Goal: Information Seeking & Learning: Find specific fact

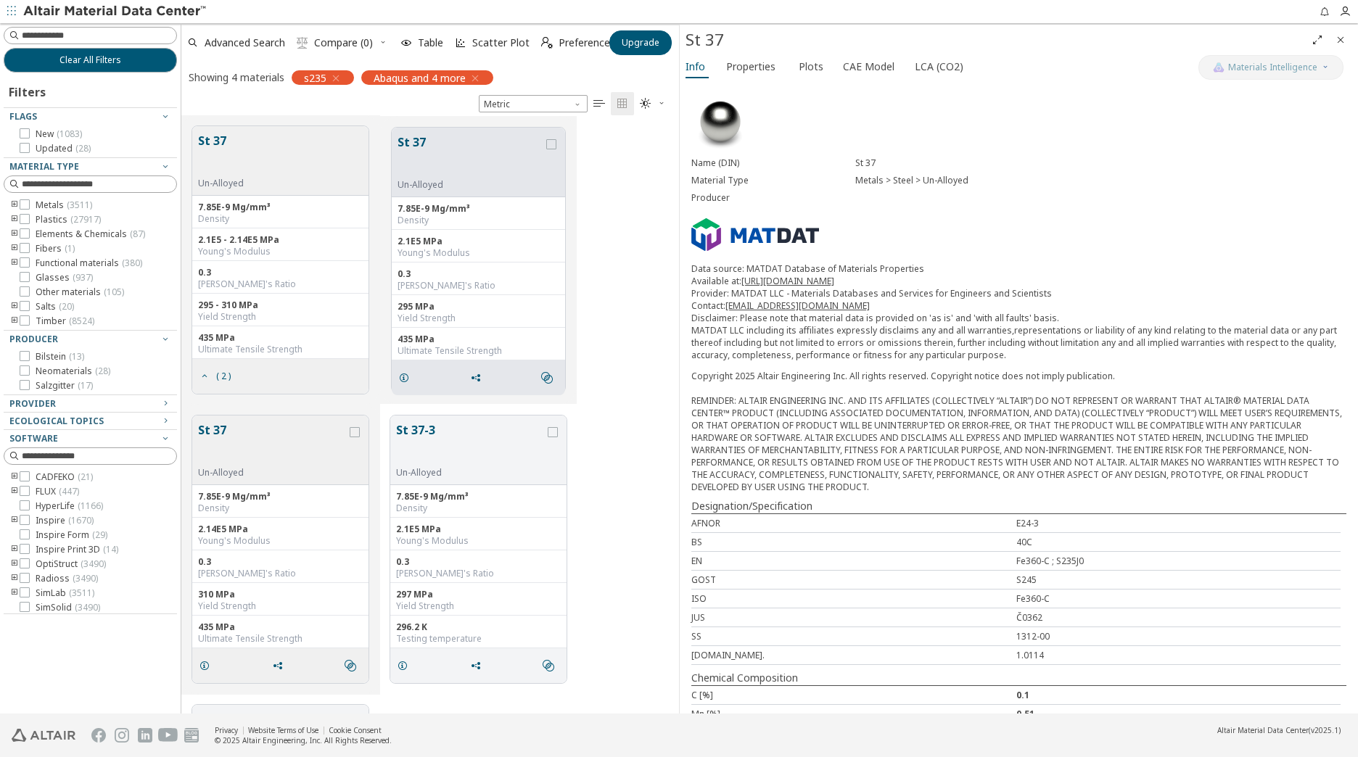
scroll to position [587, 487]
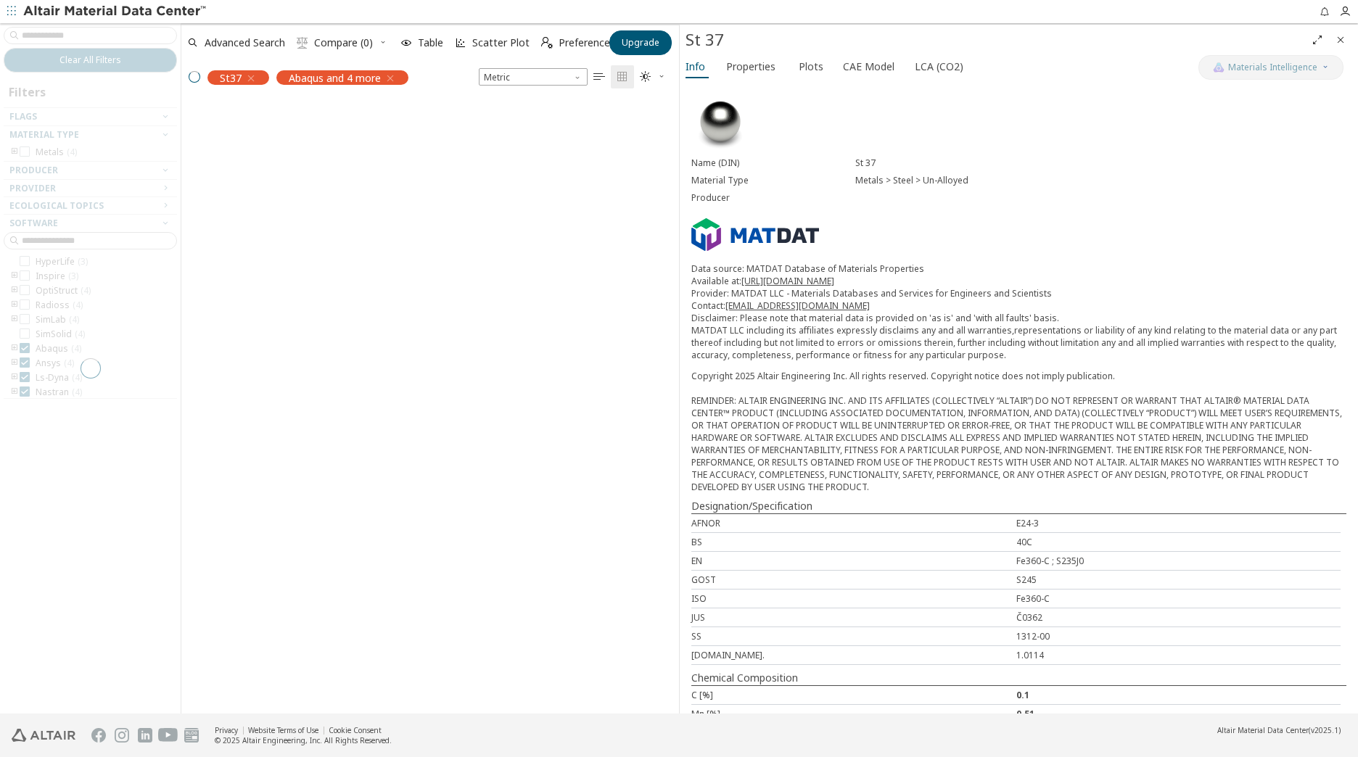
scroll to position [587, 487]
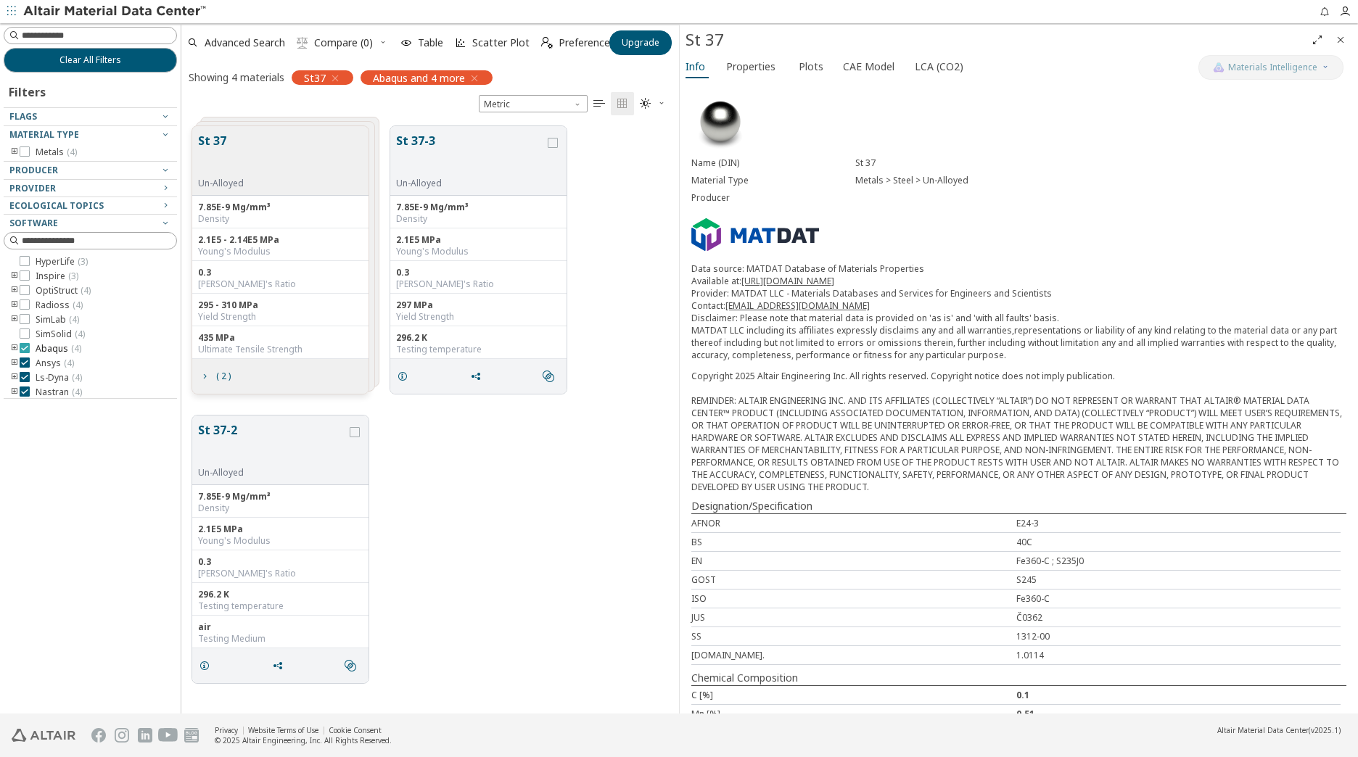
click at [29, 350] on div at bounding box center [25, 348] width 10 height 10
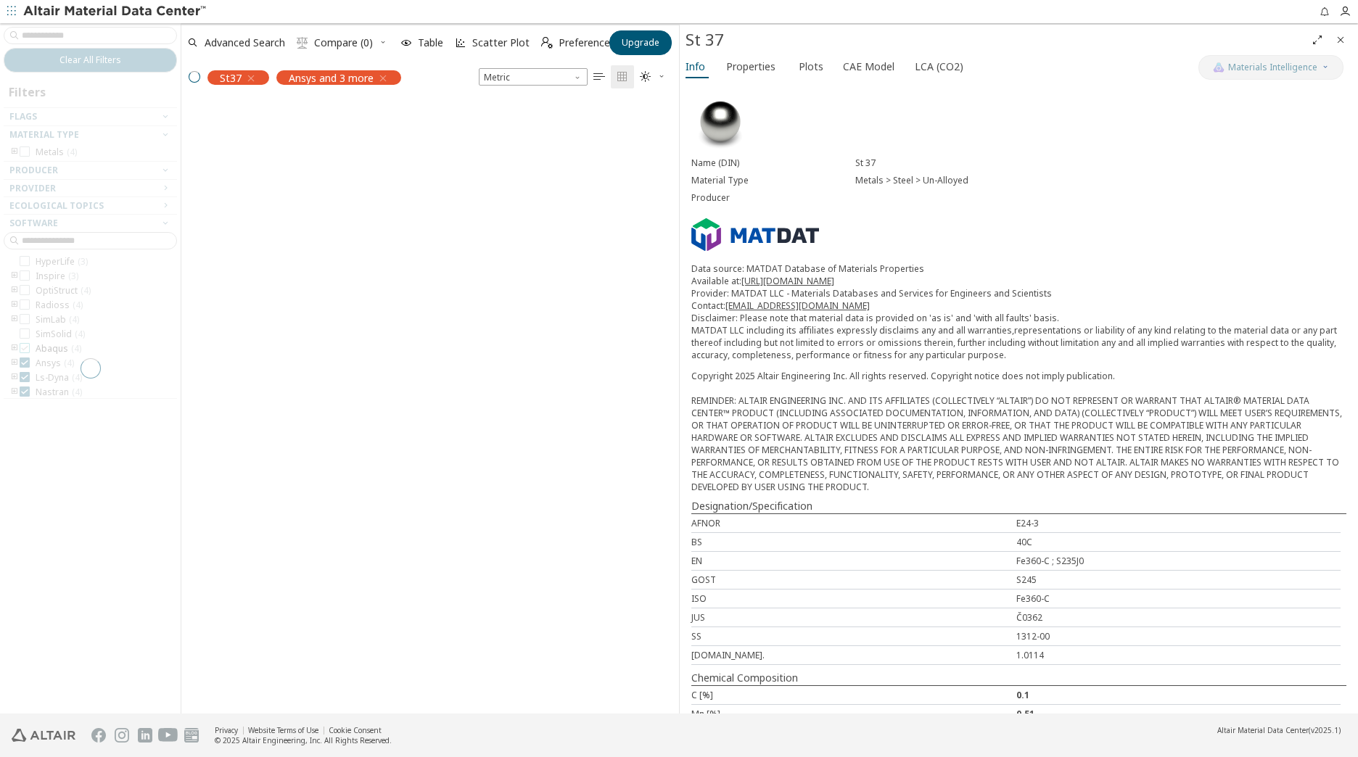
scroll to position [611, 487]
click at [25, 363] on div at bounding box center [90, 368] width 181 height 690
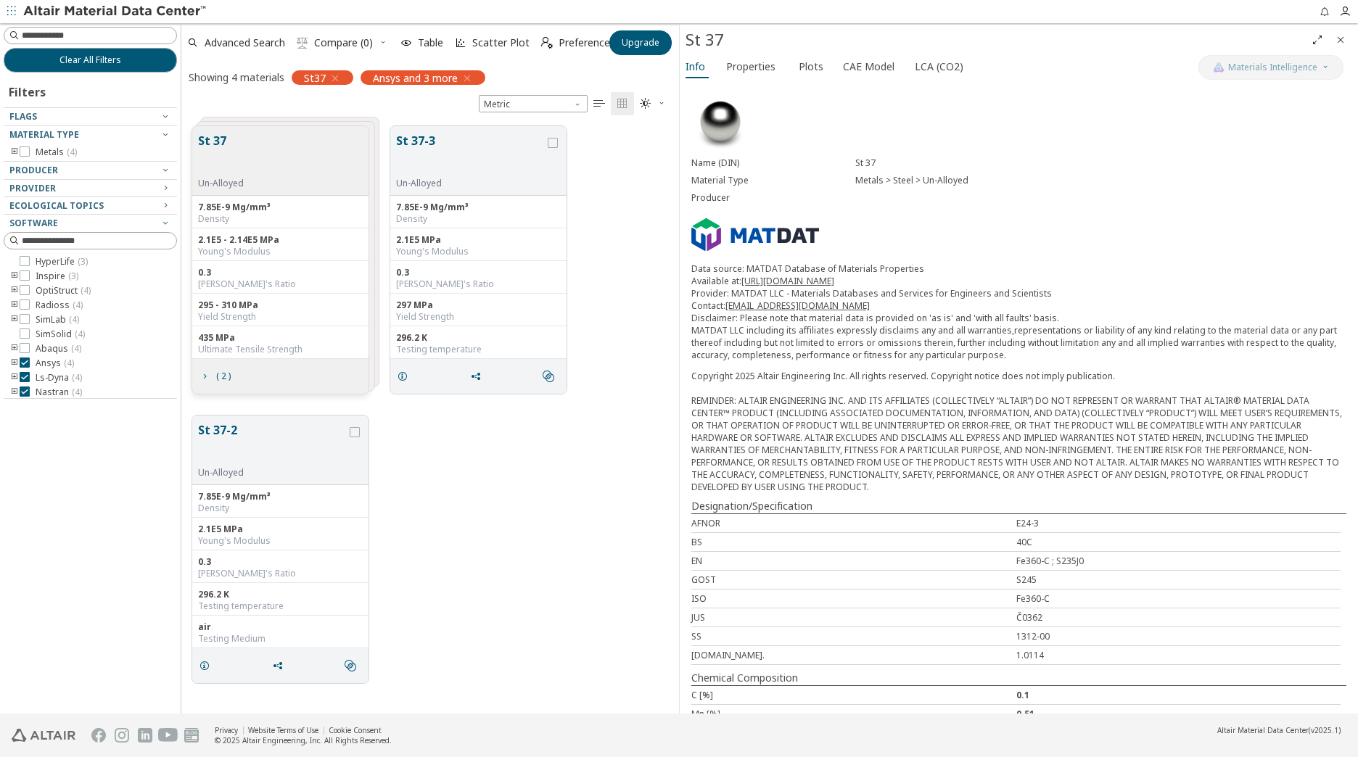
scroll to position [587, 487]
click at [26, 366] on icon at bounding box center [25, 363] width 10 height 10
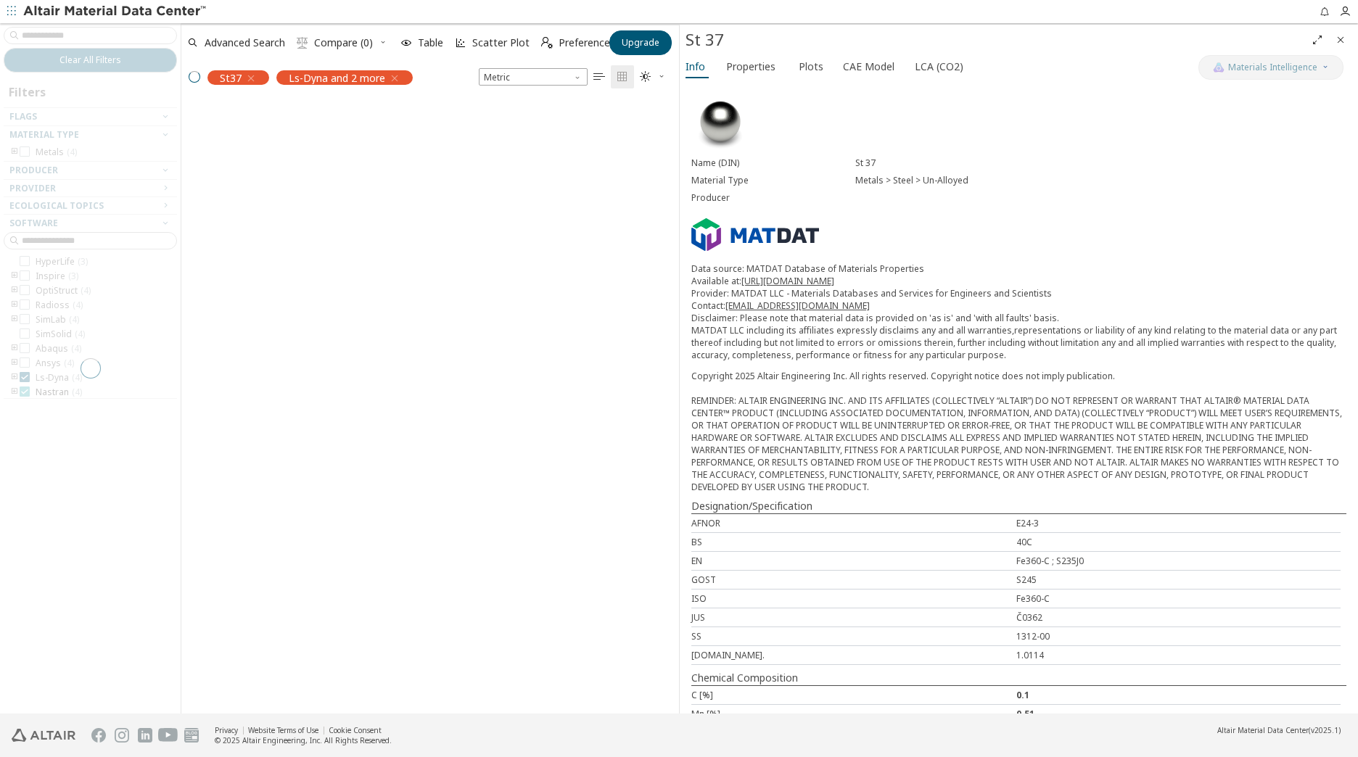
scroll to position [587, 487]
